Goal: Transaction & Acquisition: Purchase product/service

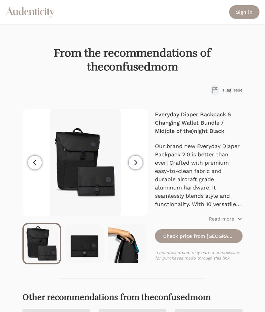
click at [139, 163] on icon "button" at bounding box center [136, 163] width 8 height 8
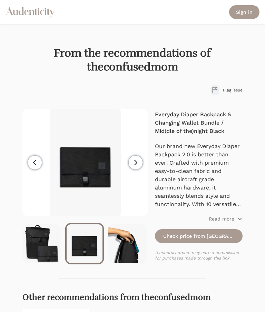
click at [139, 165] on icon "button" at bounding box center [136, 163] width 8 height 8
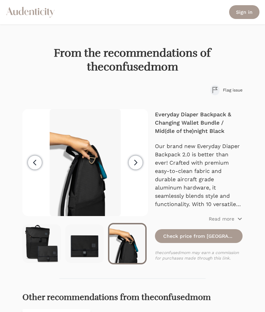
click at [139, 165] on icon "button" at bounding box center [136, 163] width 8 height 8
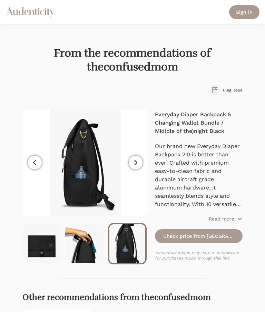
click at [138, 165] on icon "button" at bounding box center [136, 163] width 8 height 8
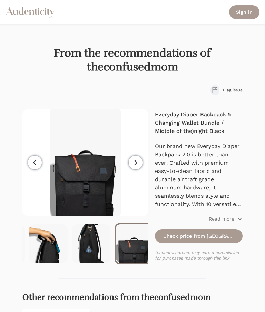
scroll to position [0, 86]
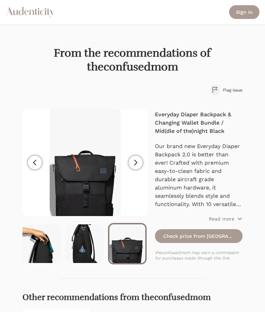
click at [138, 164] on icon "button" at bounding box center [136, 163] width 8 height 8
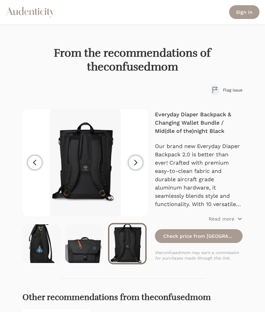
click at [138, 165] on icon "button" at bounding box center [136, 163] width 8 height 8
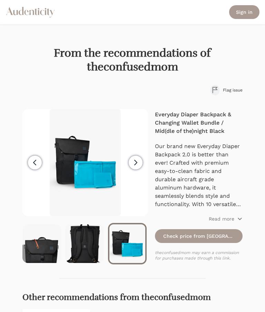
click at [138, 165] on icon "button" at bounding box center [136, 163] width 8 height 8
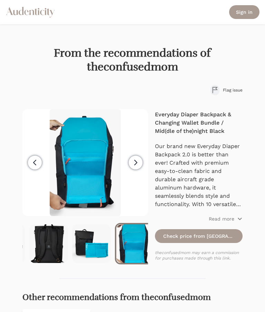
scroll to position [0, 214]
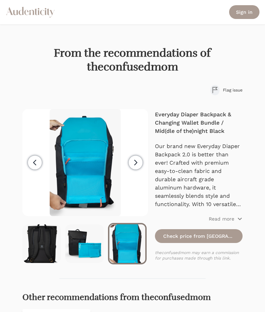
click at [138, 165] on icon "button" at bounding box center [136, 163] width 8 height 8
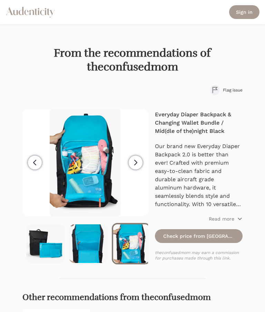
scroll to position [0, 257]
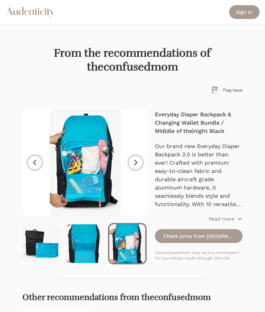
click at [137, 164] on icon "button" at bounding box center [136, 163] width 8 height 8
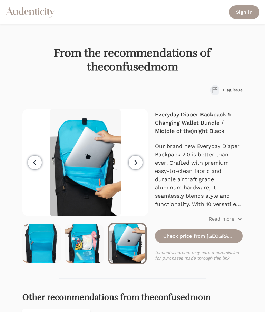
click at [138, 165] on icon "button" at bounding box center [136, 163] width 8 height 8
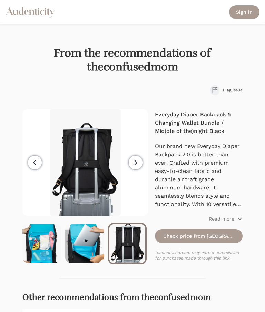
click at [138, 165] on icon "button" at bounding box center [136, 163] width 8 height 8
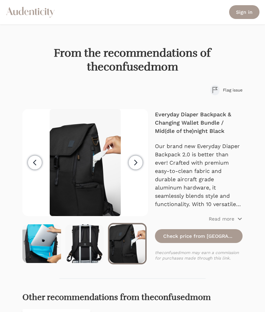
click at [138, 165] on icon "button" at bounding box center [136, 163] width 8 height 8
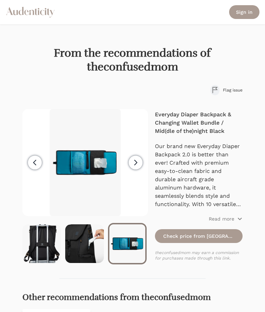
click at [138, 163] on icon "button" at bounding box center [136, 163] width 8 height 8
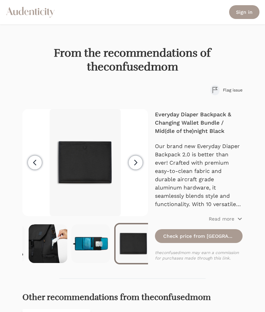
scroll to position [0, 471]
